Goal: Check status

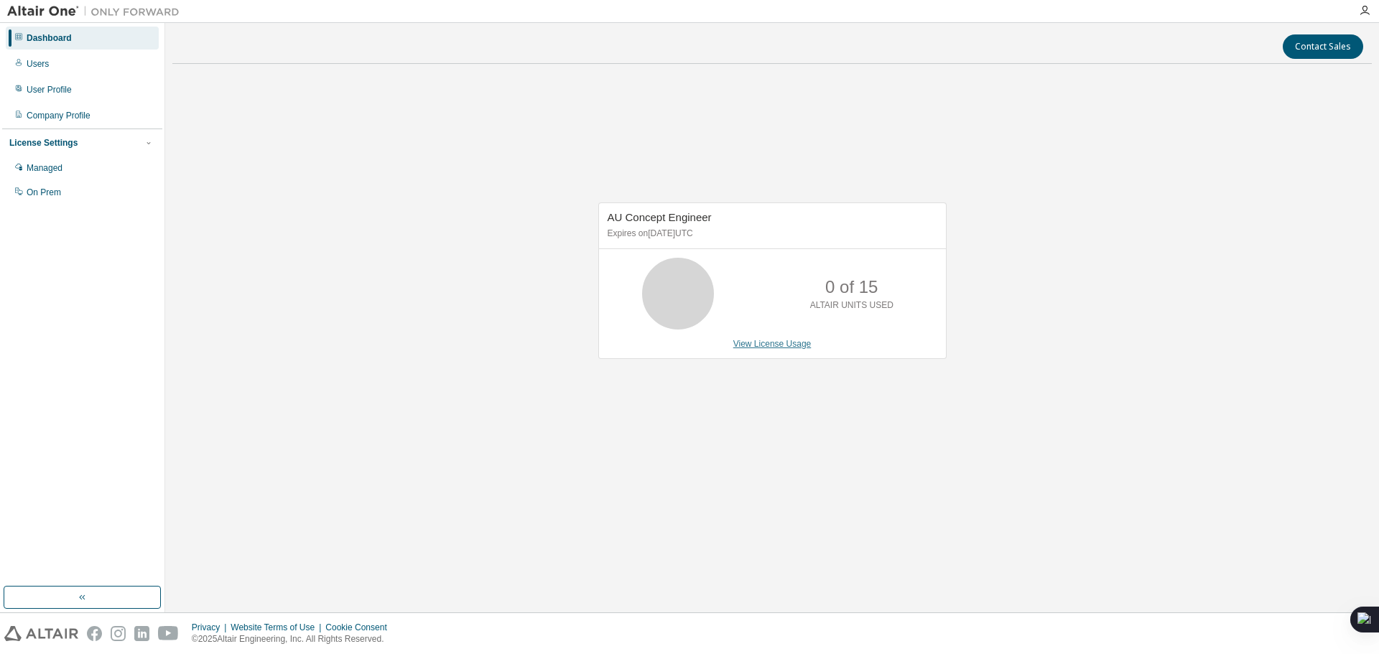
click at [769, 343] on link "View License Usage" at bounding box center [772, 344] width 78 height 10
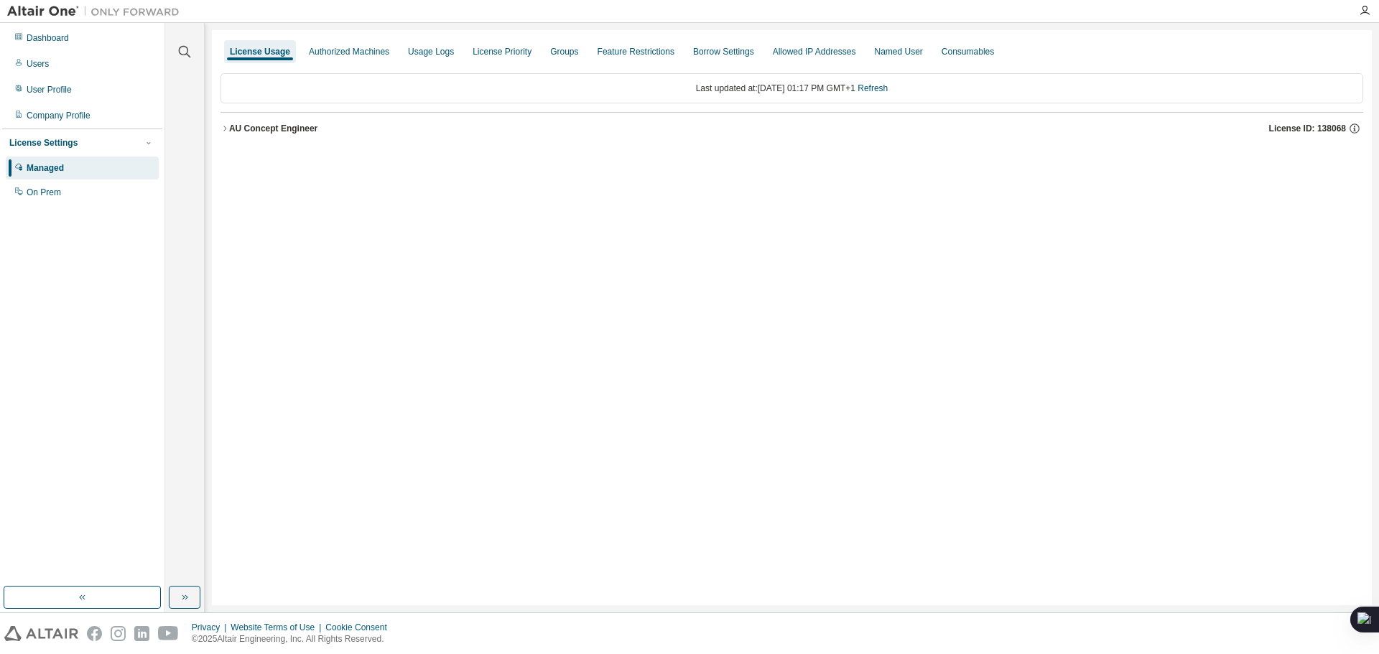
click at [228, 128] on icon "button" at bounding box center [225, 128] width 9 height 9
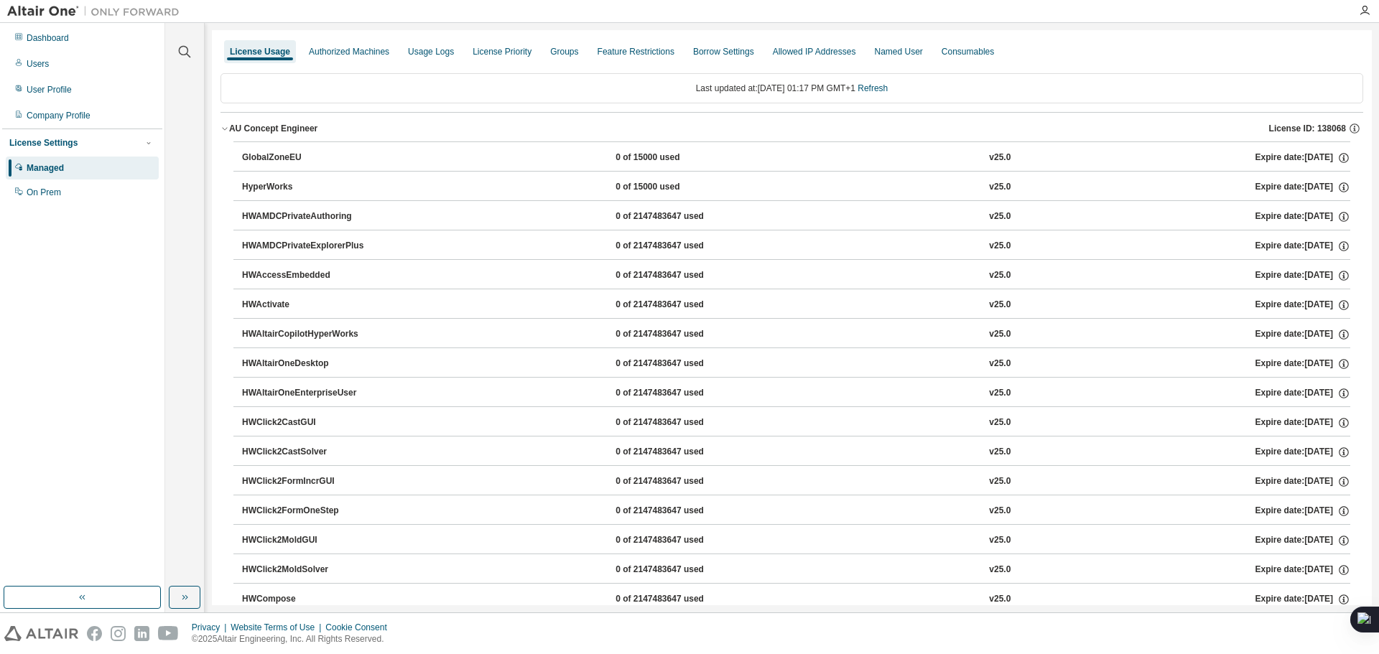
click at [76, 15] on img at bounding box center [97, 11] width 180 height 14
